Goal: Navigation & Orientation: Find specific page/section

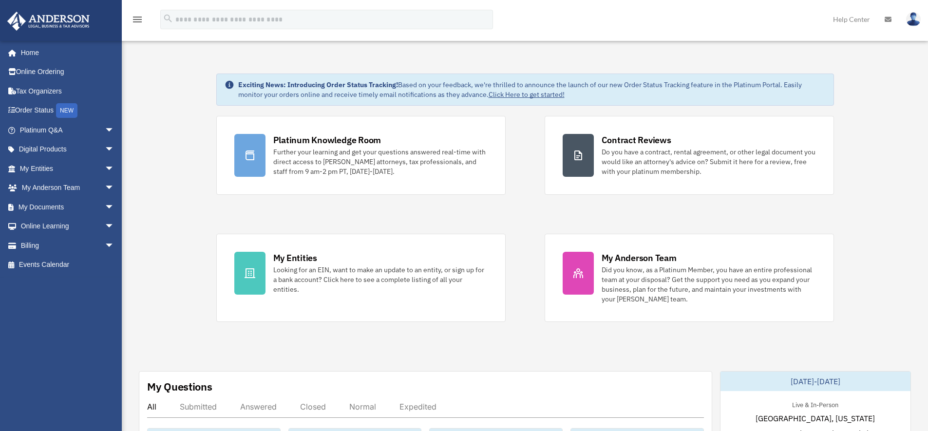
scroll to position [101, 0]
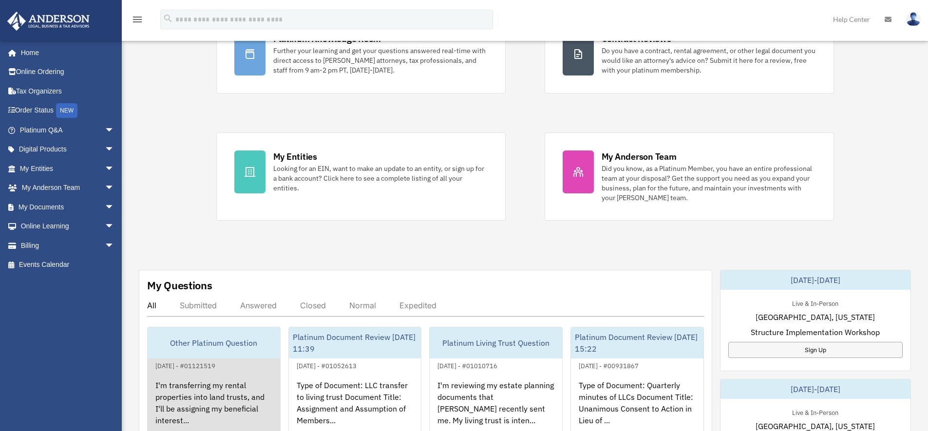
click at [202, 393] on div "I'm transferring my rental properties into land trusts, and I'll be assigning m…" at bounding box center [214, 410] width 133 height 76
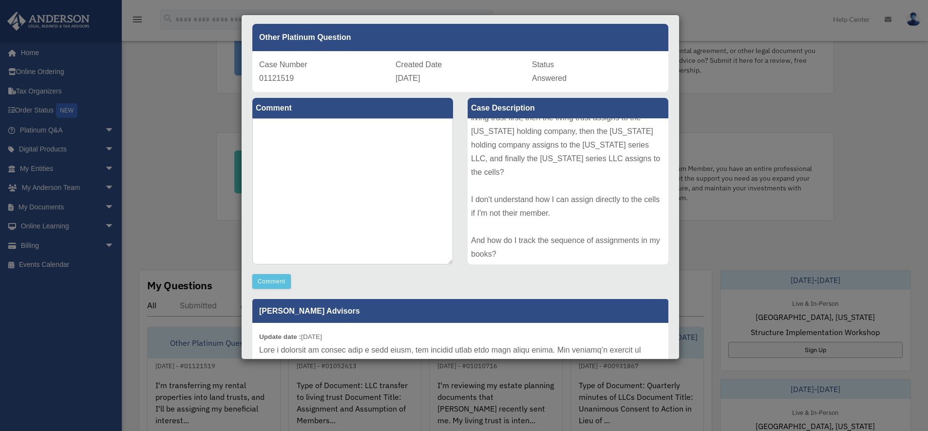
scroll to position [0, 0]
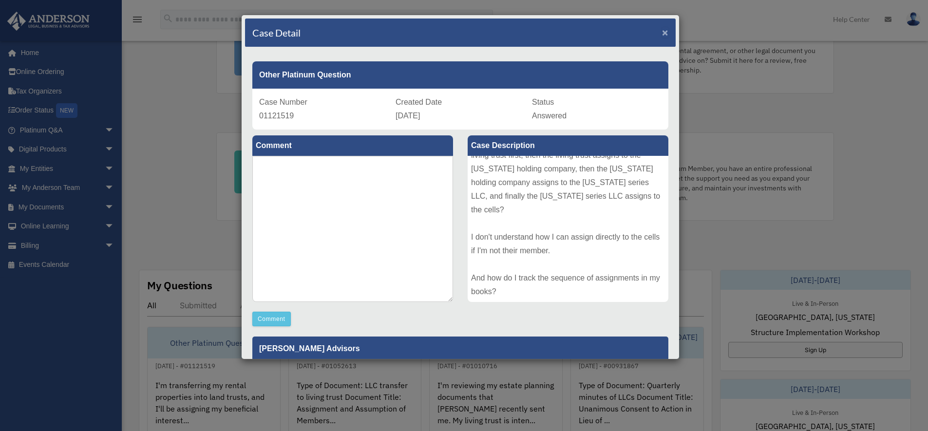
click at [662, 33] on span "×" at bounding box center [665, 32] width 6 height 11
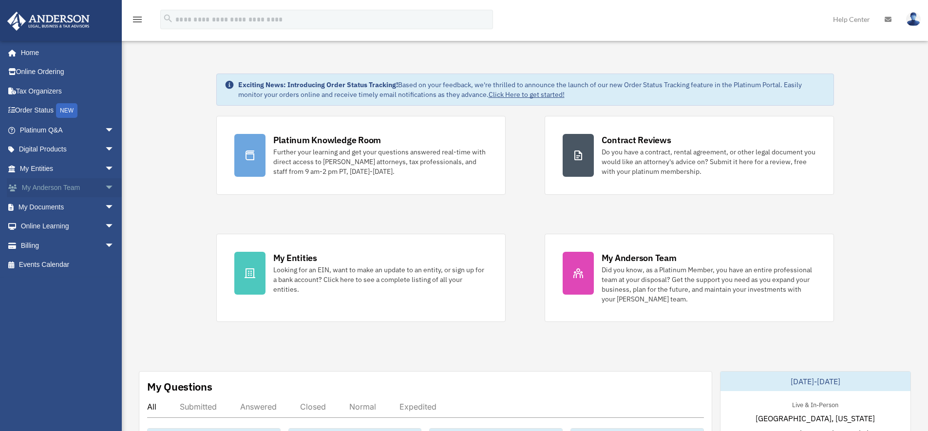
click at [105, 184] on span "arrow_drop_down" at bounding box center [114, 188] width 19 height 20
click at [84, 205] on link "My Anderson Team" at bounding box center [71, 206] width 115 height 19
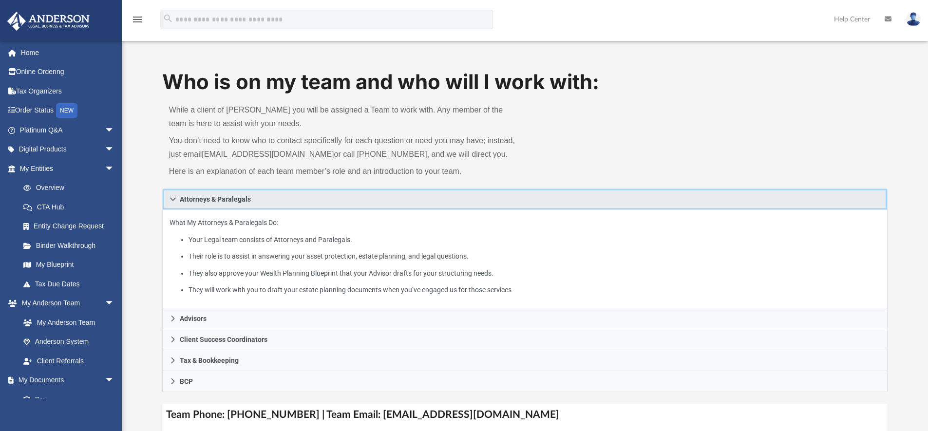
click at [176, 193] on link "Attorneys & Paralegals" at bounding box center [525, 199] width 726 height 21
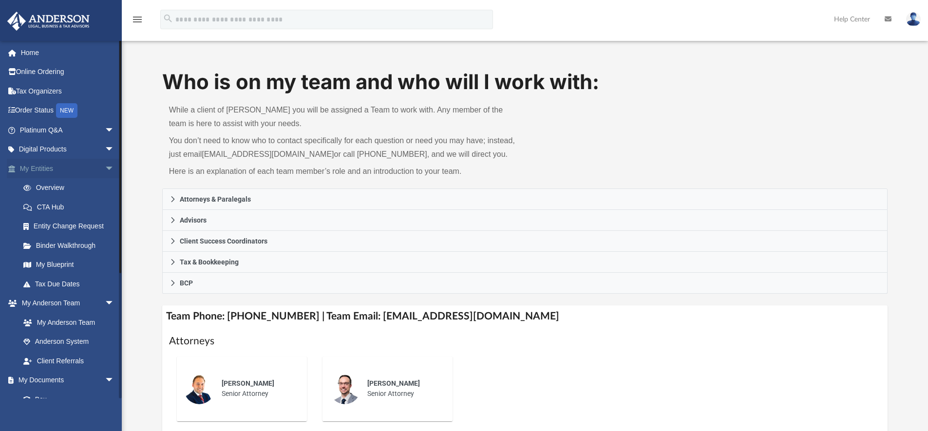
click at [105, 171] on span "arrow_drop_down" at bounding box center [114, 169] width 19 height 20
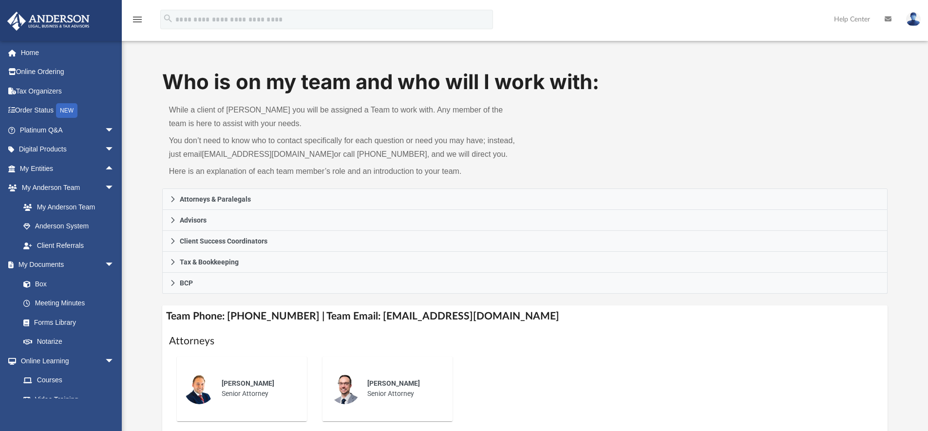
click at [915, 15] on img at bounding box center [913, 19] width 15 height 14
click at [740, 86] on link "Logout" at bounding box center [767, 85] width 97 height 20
